Goal: Transaction & Acquisition: Purchase product/service

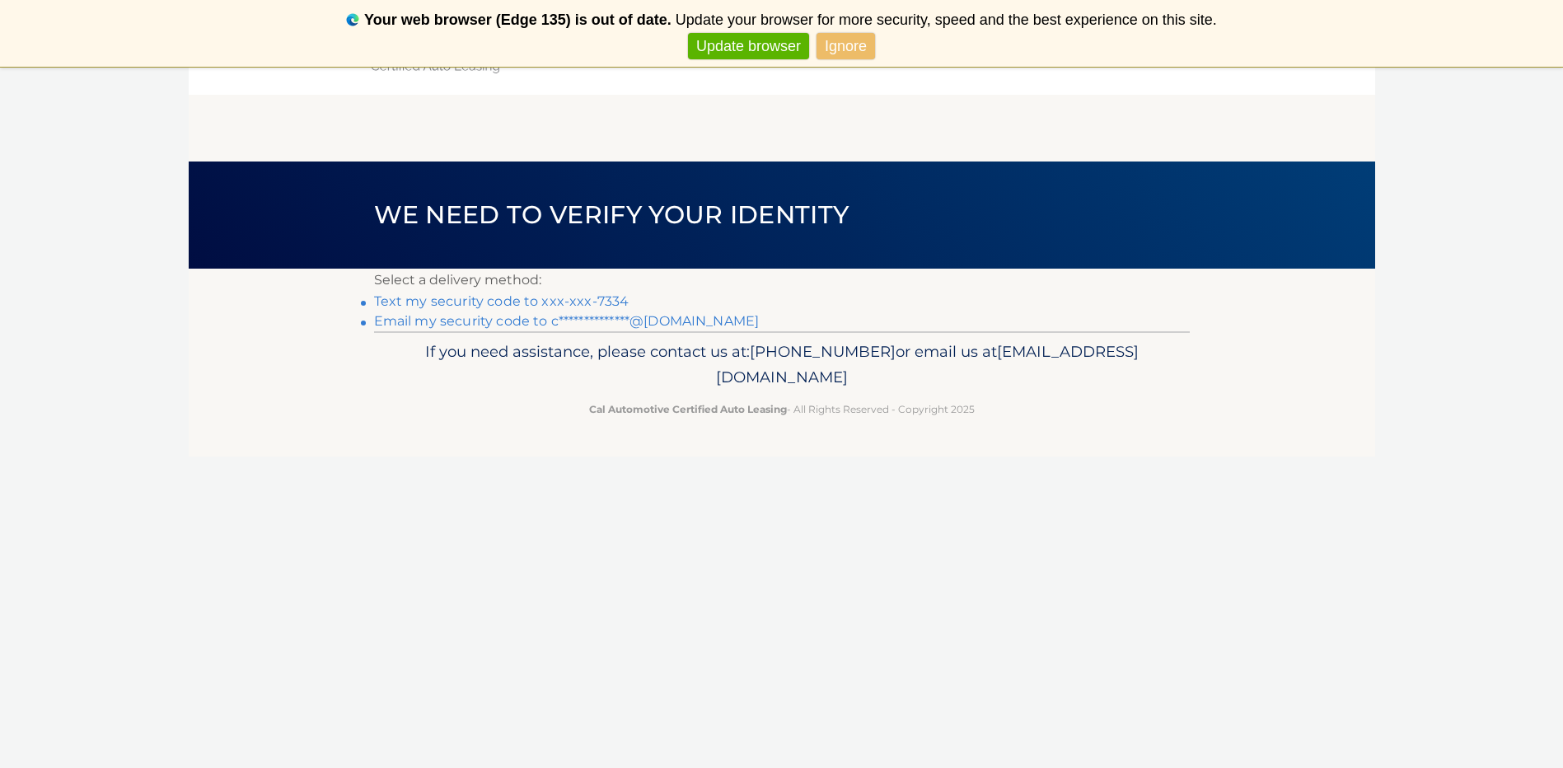
click at [509, 300] on link "Text my security code to xxx-xxx-7334" at bounding box center [501, 301] width 255 height 16
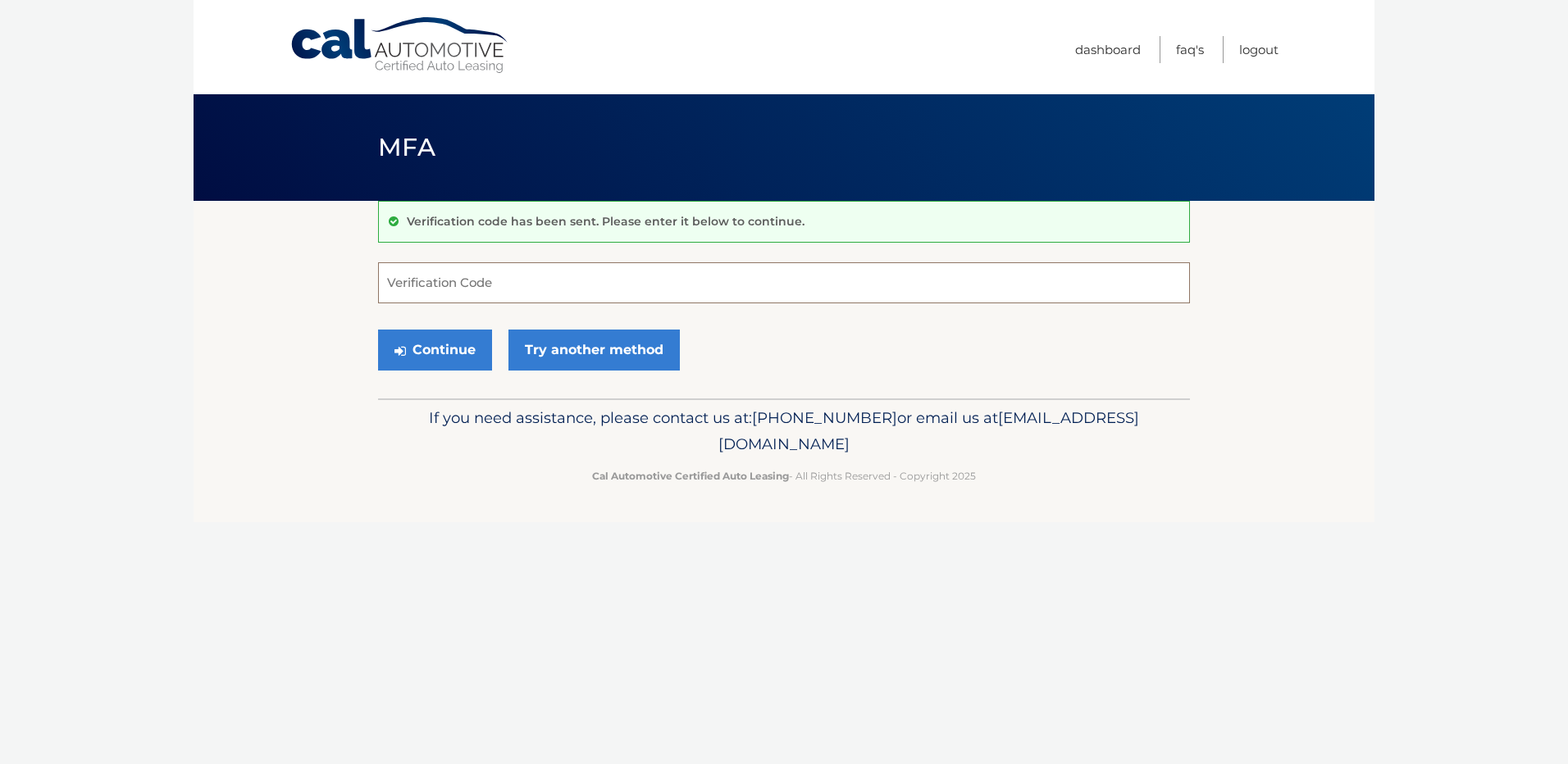
click at [495, 286] on input "Verification Code" at bounding box center [784, 283] width 812 height 41
type input "926669"
click at [442, 356] on button "Continue" at bounding box center [435, 349] width 114 height 41
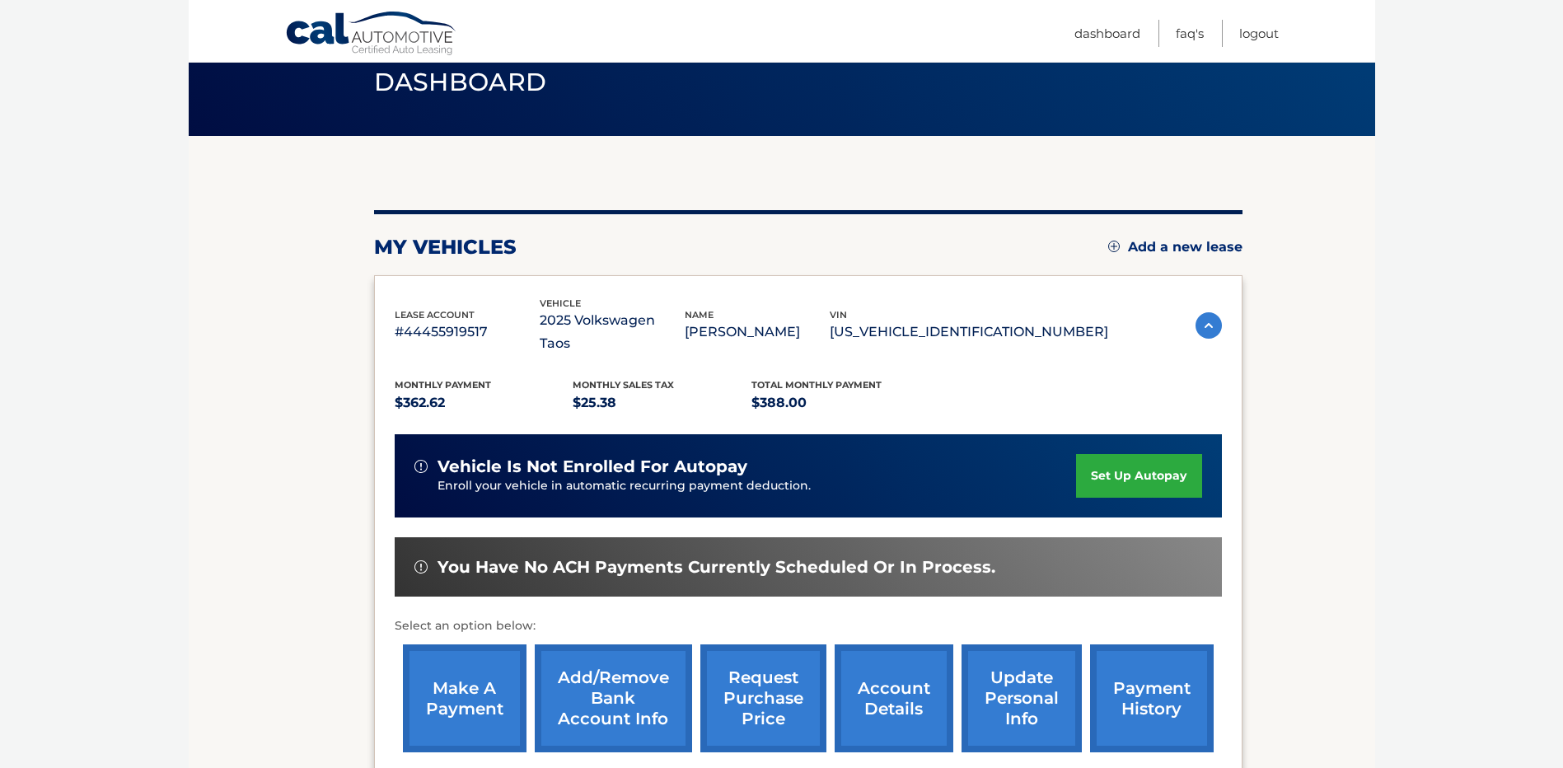
scroll to position [165, 0]
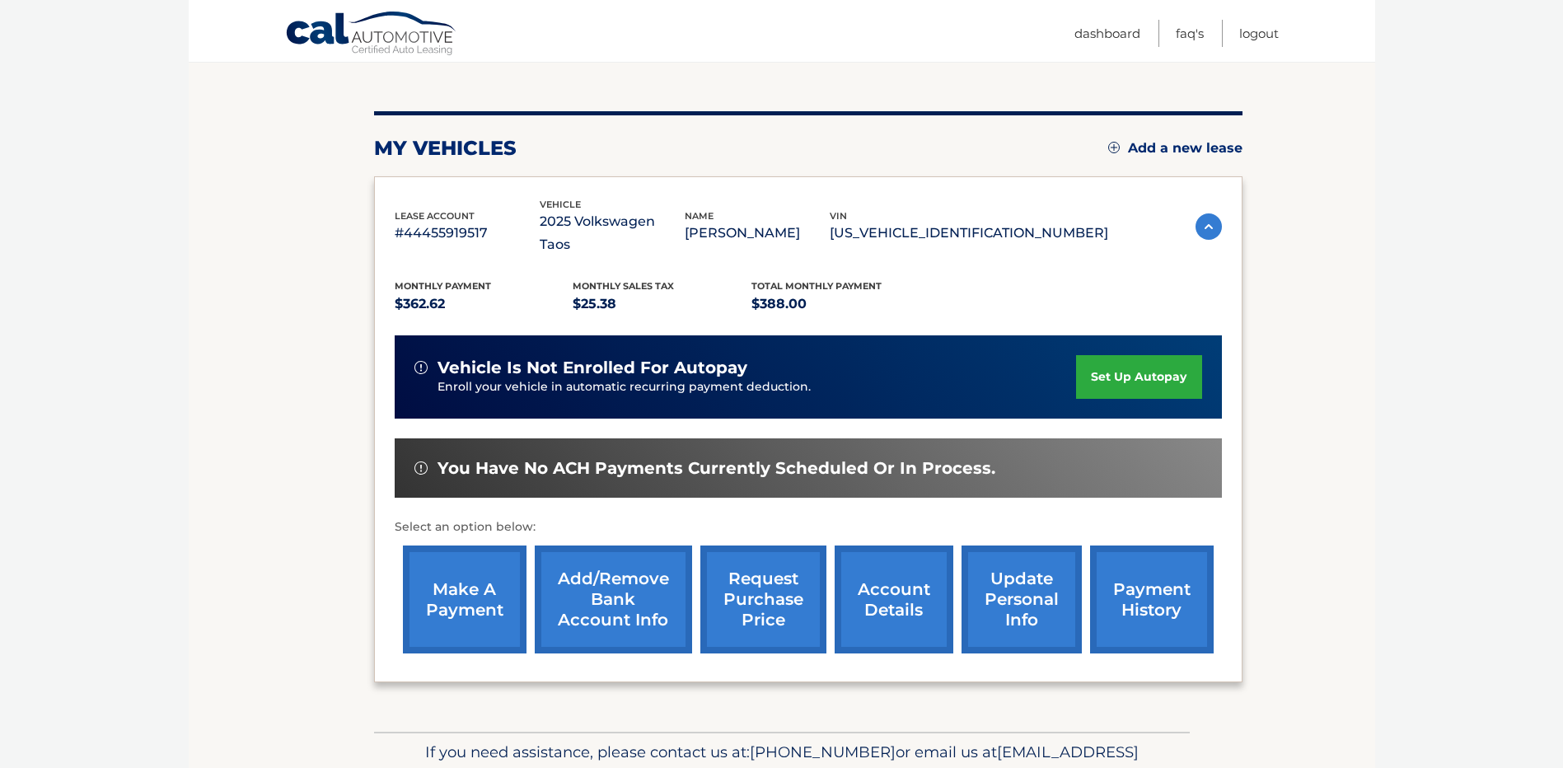
click at [452, 578] on link "make a payment" at bounding box center [465, 600] width 124 height 108
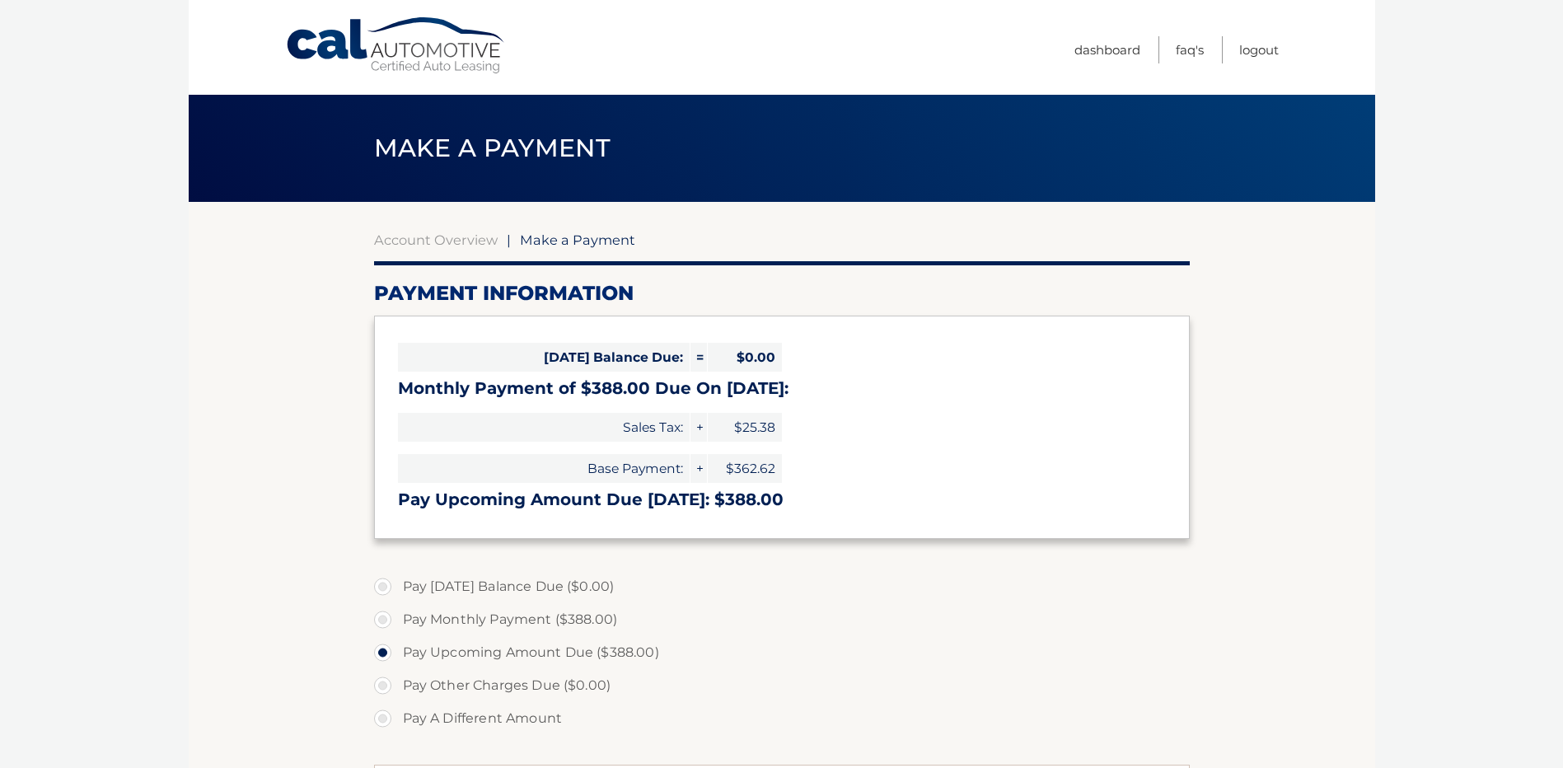
select select "MTFhMzQzYTAtOTBhMC00ODZhLTgyMTMtYzI0MDVlM2ZjMGY5"
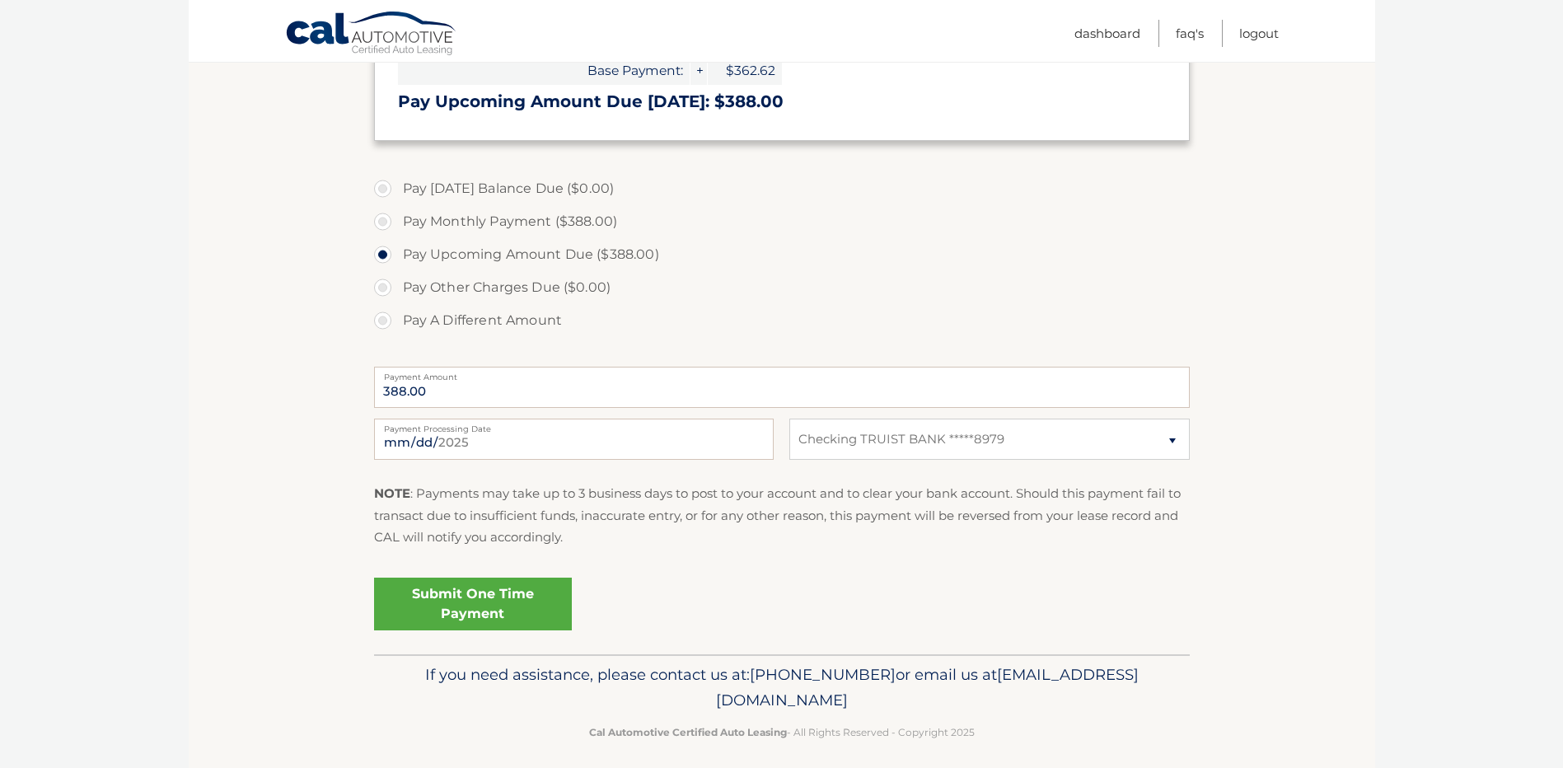
scroll to position [410, 0]
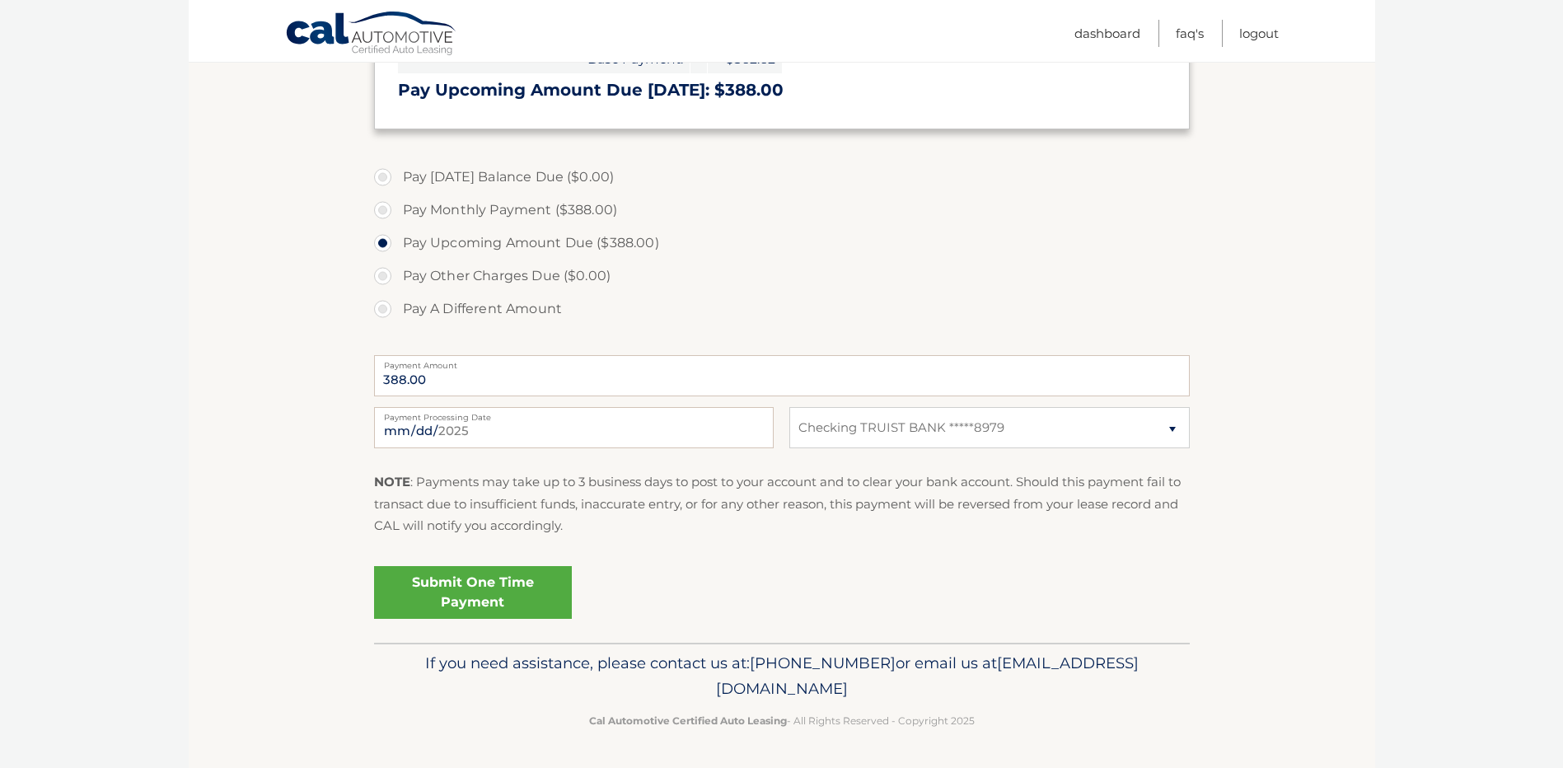
click at [474, 595] on link "Submit One Time Payment" at bounding box center [473, 592] width 198 height 53
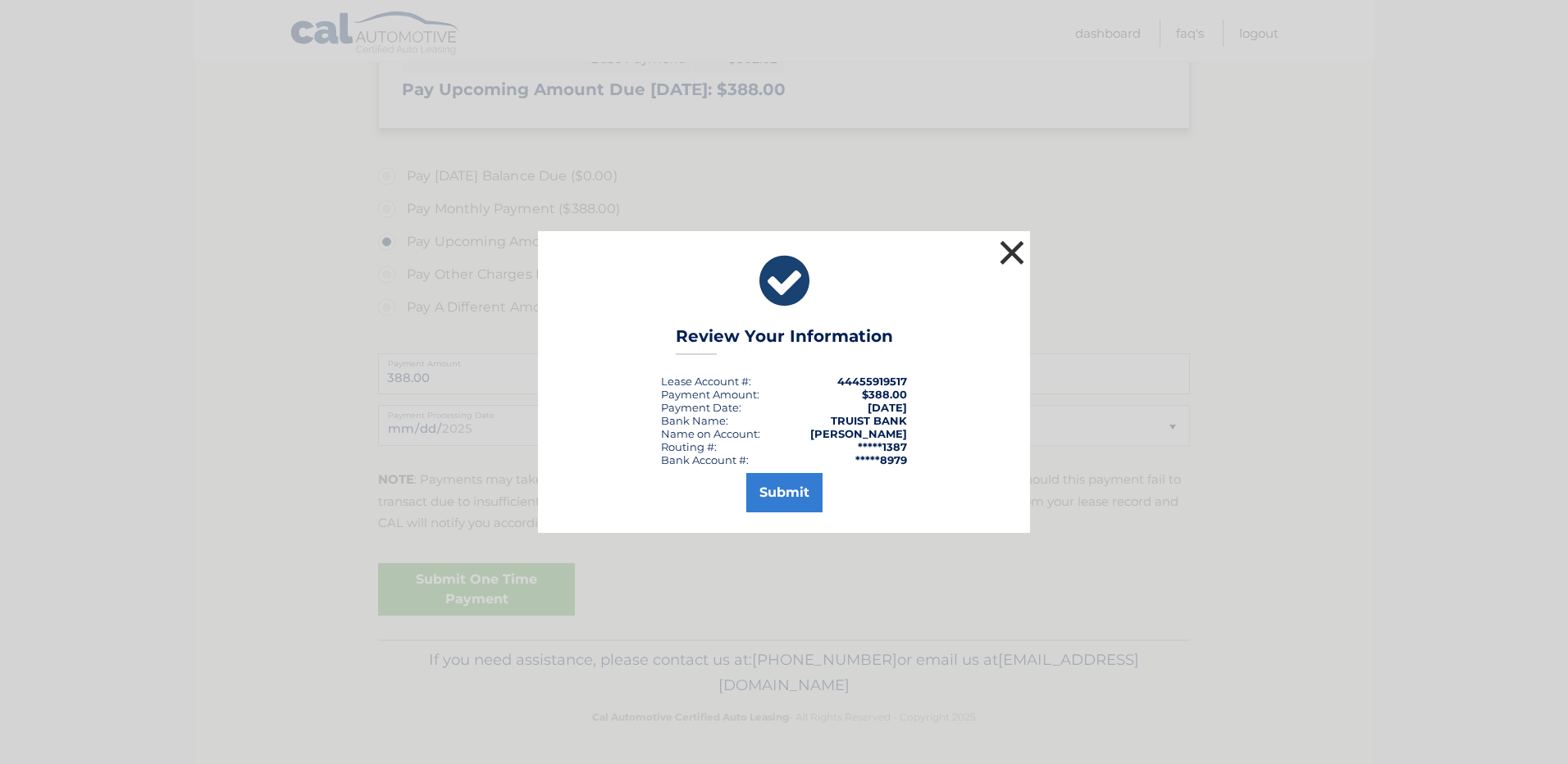
click at [1011, 251] on button "×" at bounding box center [1011, 252] width 33 height 33
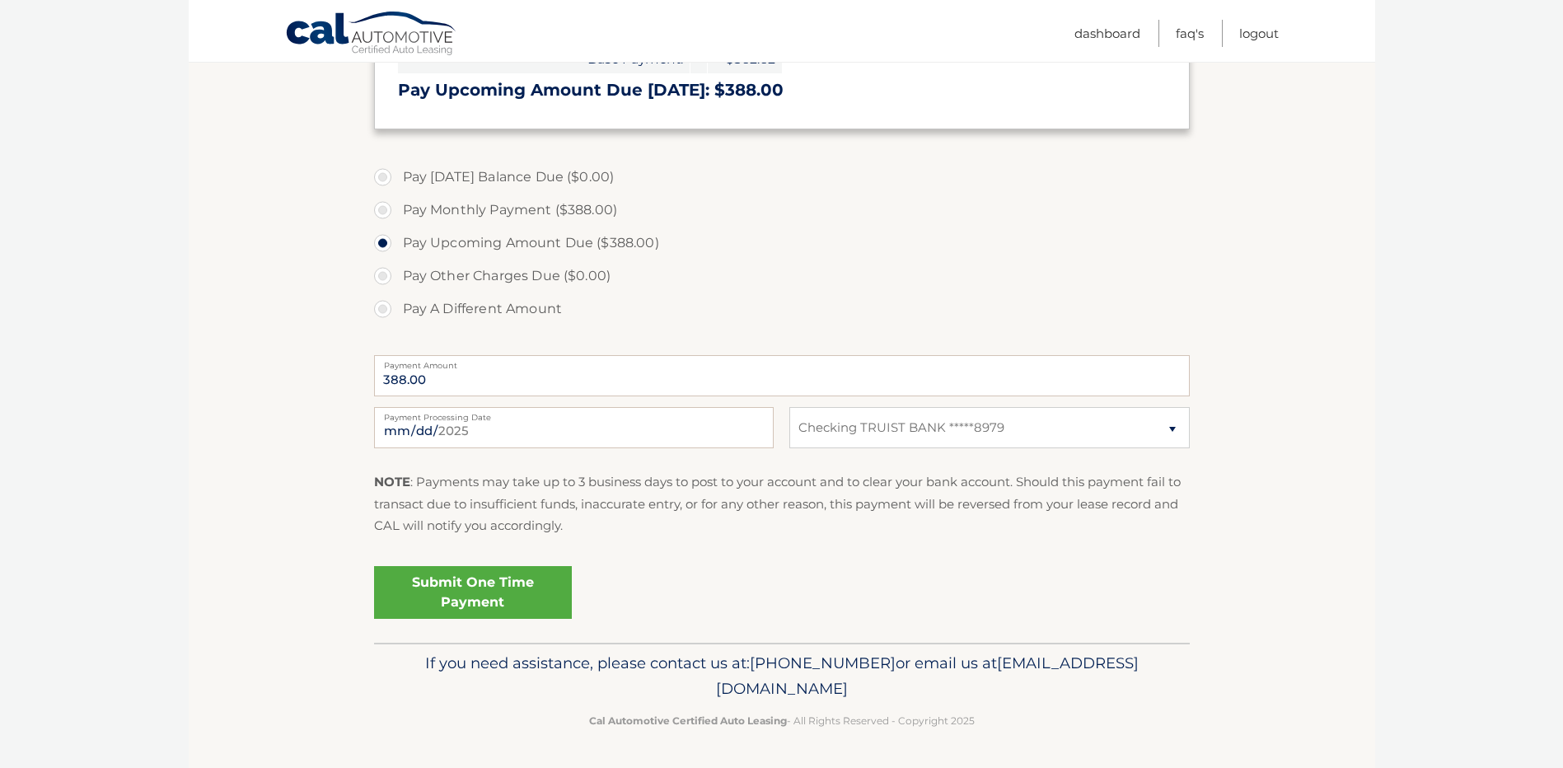
click at [476, 599] on link "Submit One Time Payment" at bounding box center [473, 592] width 198 height 53
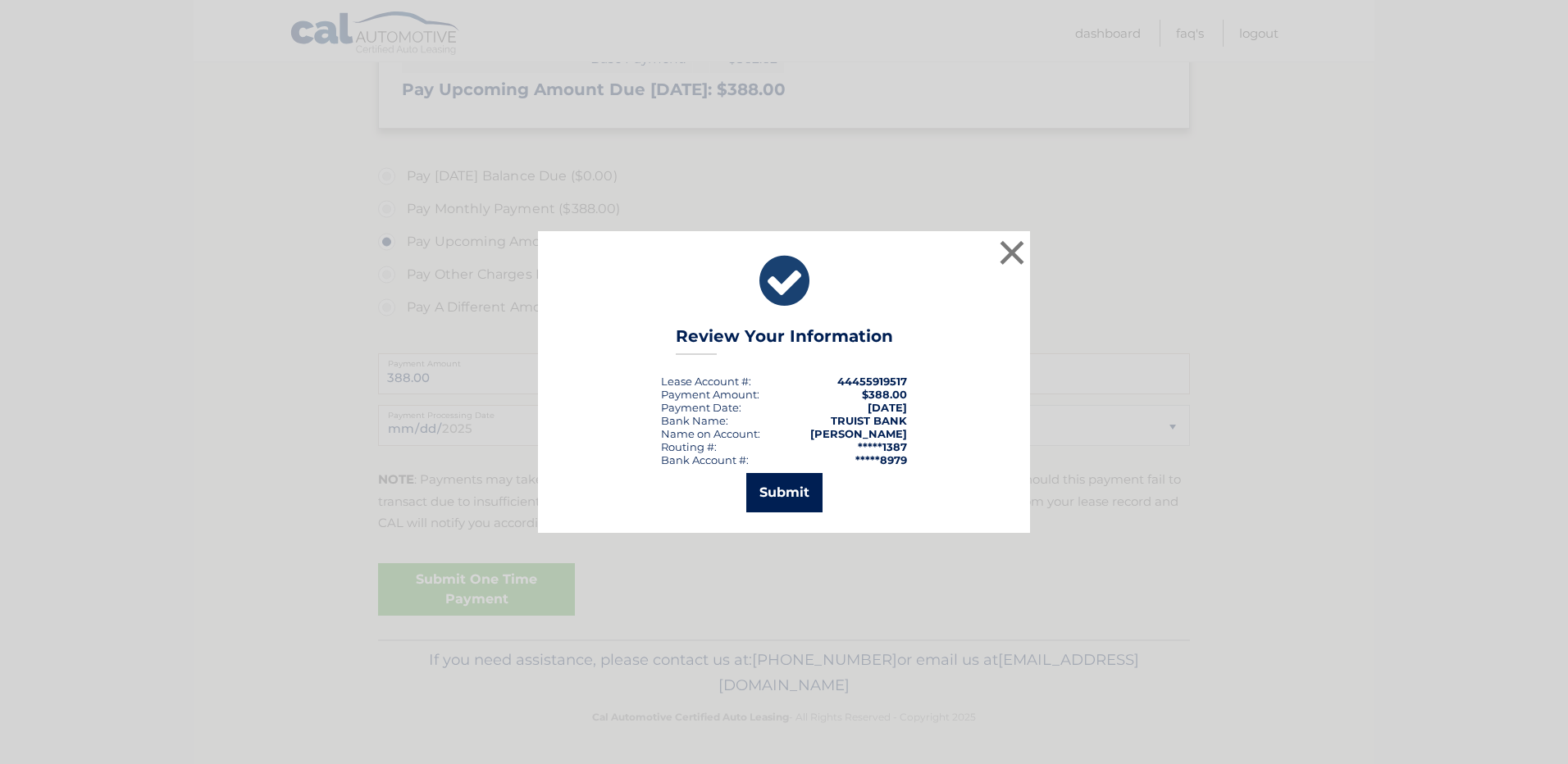
click at [800, 497] on button "Submit" at bounding box center [784, 492] width 77 height 40
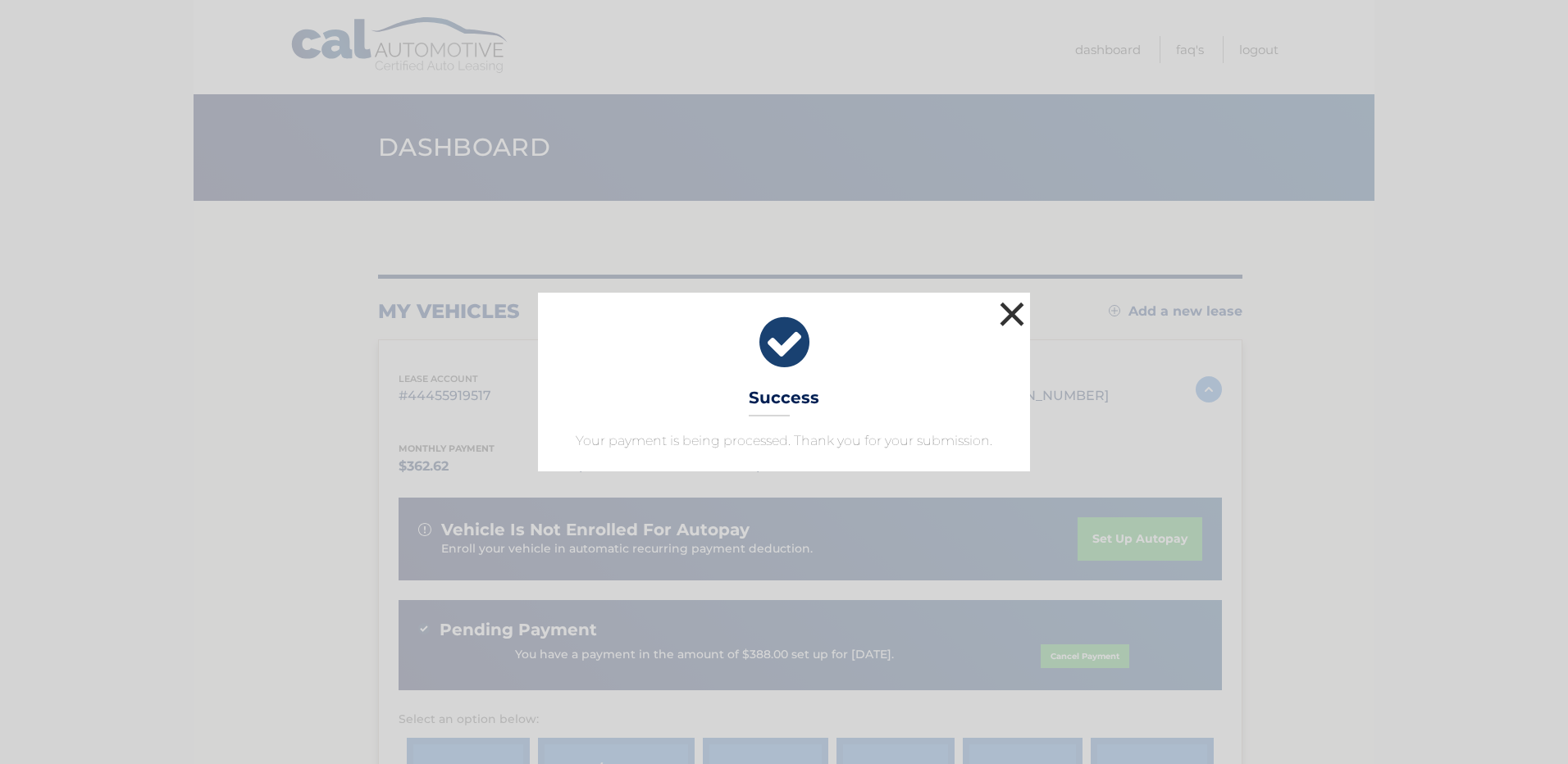
click at [1009, 316] on button "×" at bounding box center [1011, 313] width 33 height 33
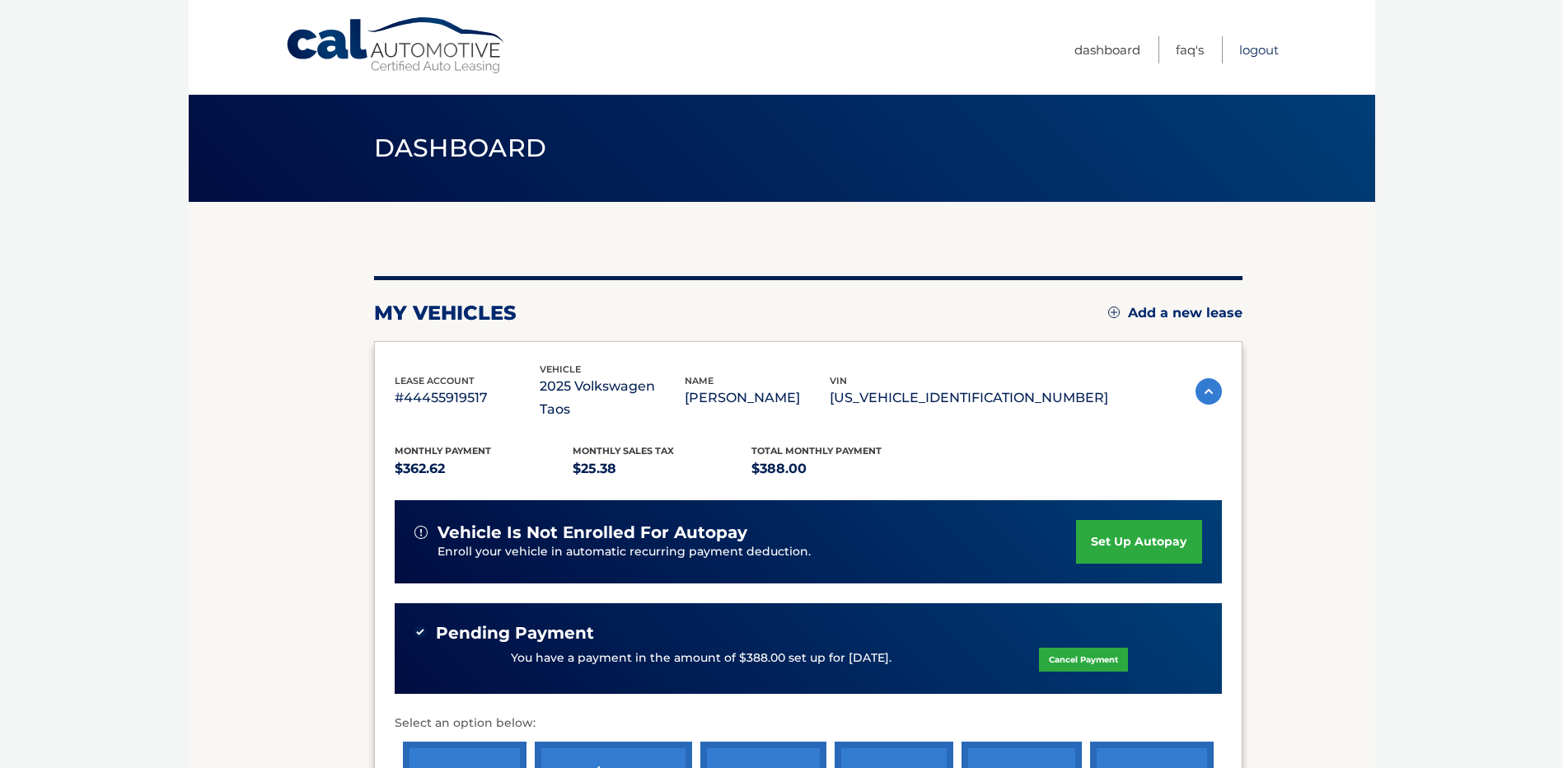
click at [1262, 52] on link "Logout" at bounding box center [1259, 49] width 40 height 27
